Goal: Task Accomplishment & Management: Complete application form

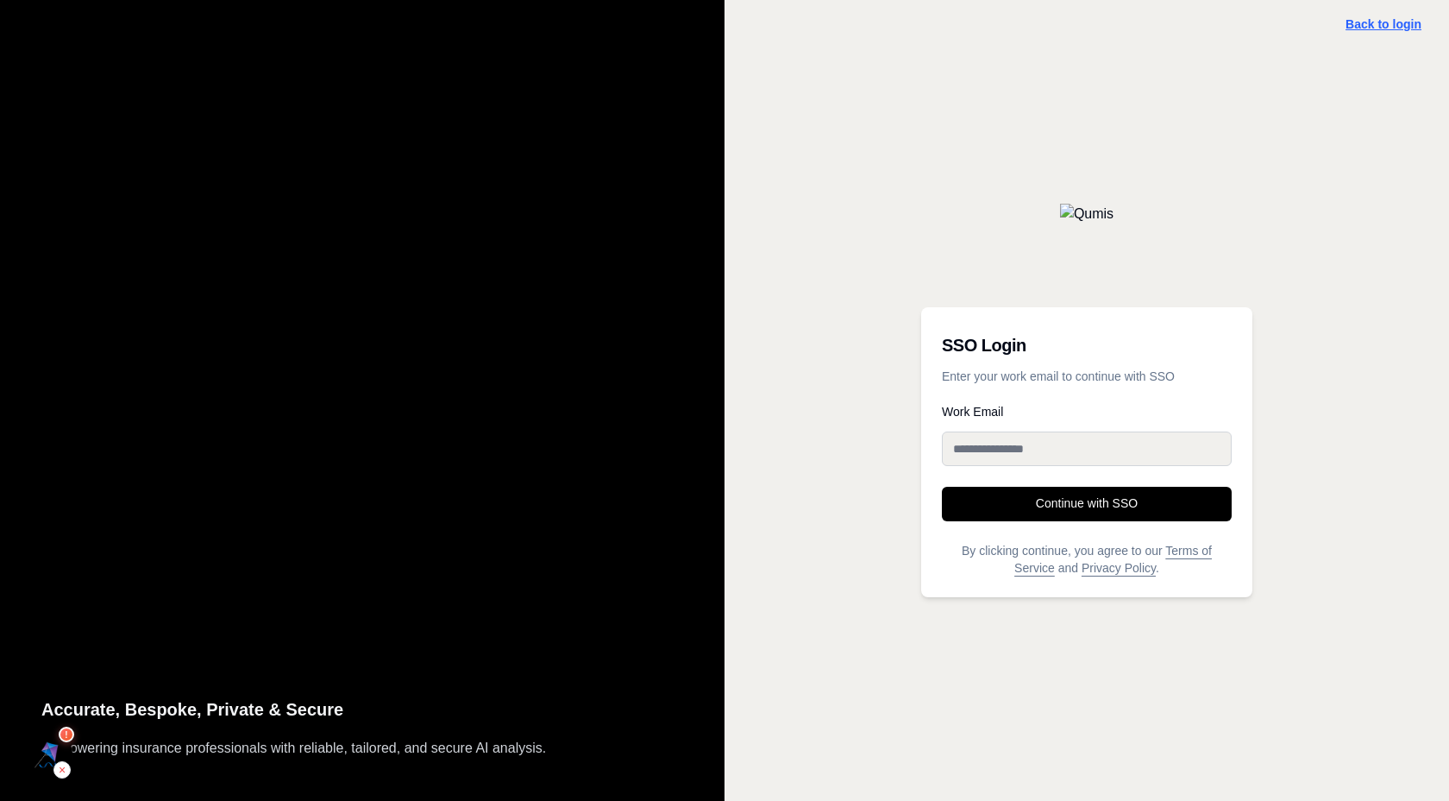
click at [1380, 20] on link "Back to login" at bounding box center [1384, 24] width 76 height 14
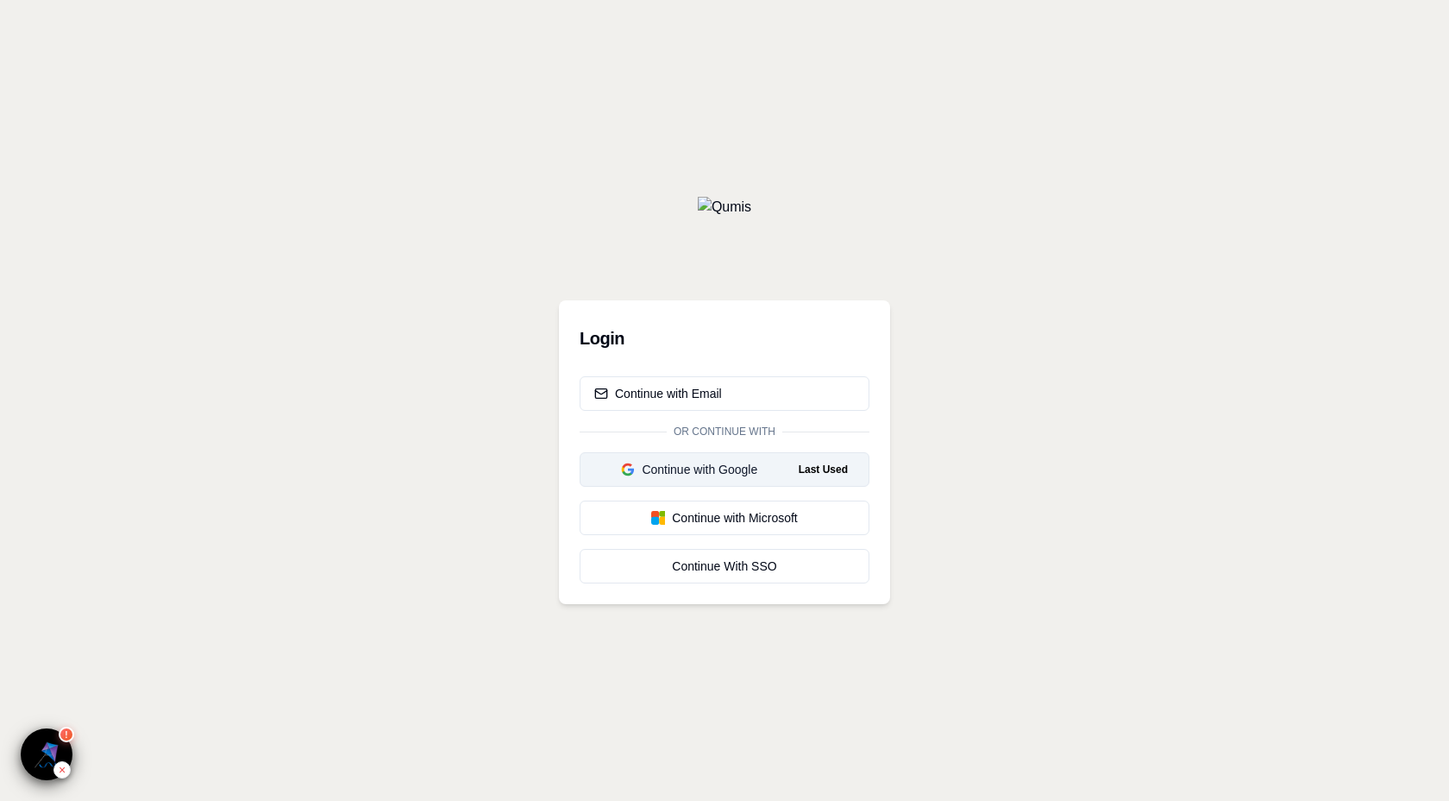
click at [713, 463] on div "Continue with Google" at bounding box center [689, 469] width 191 height 17
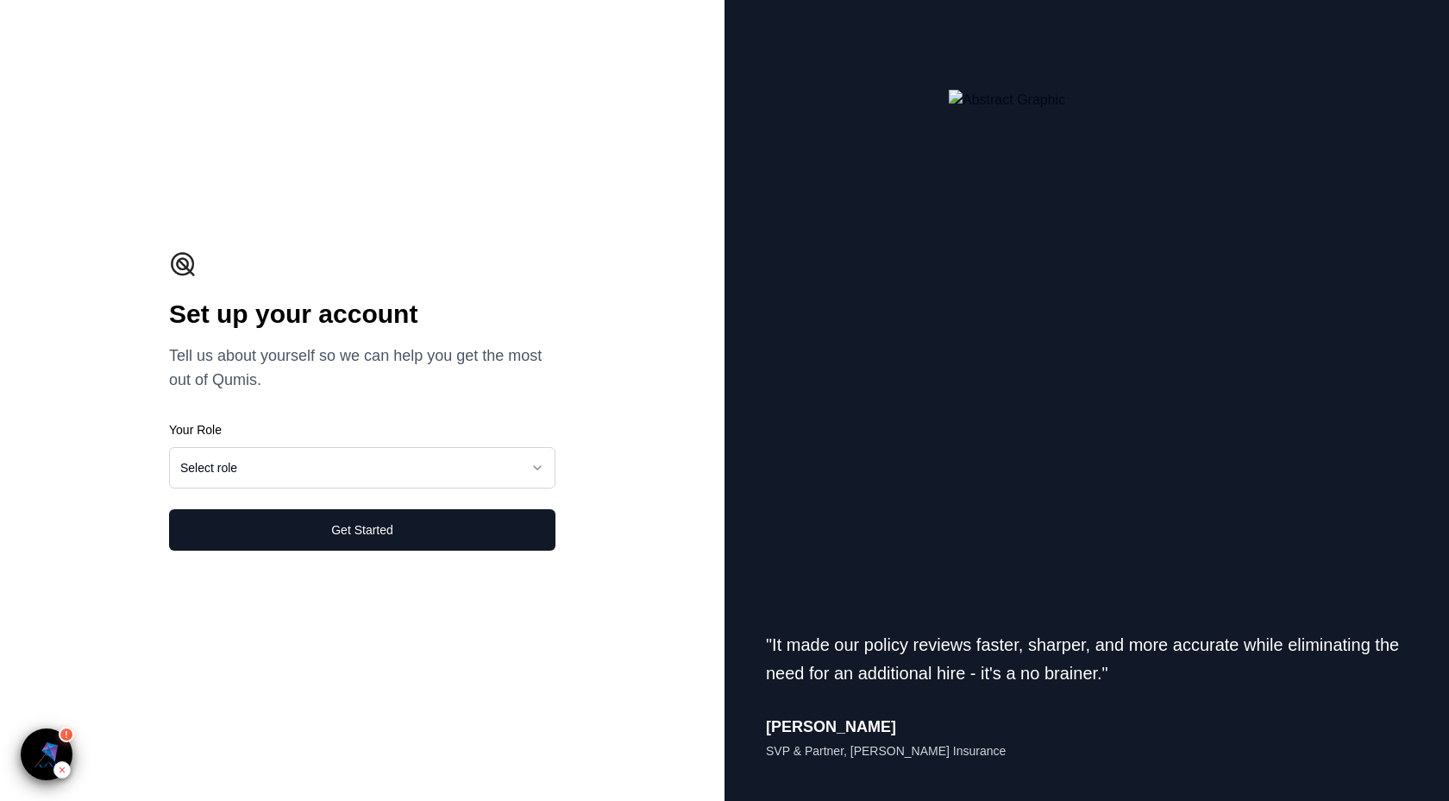
click at [365, 480] on html "**********" at bounding box center [724, 400] width 1449 height 801
